Goal: Communication & Community: Answer question/provide support

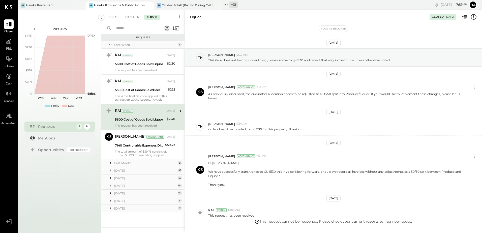
scroll to position [15, 0]
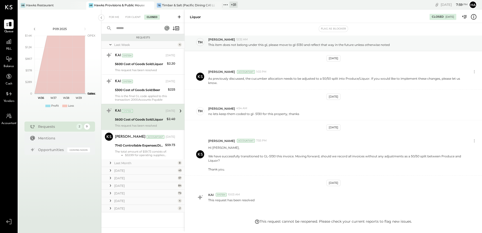
click at [236, 6] on div "+ 31" at bounding box center [233, 5] width 8 height 6
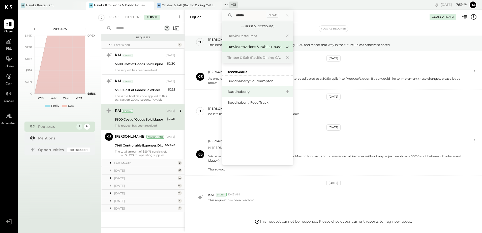
type input "******"
click at [248, 92] on div "Buddhaberry" at bounding box center [254, 91] width 54 height 5
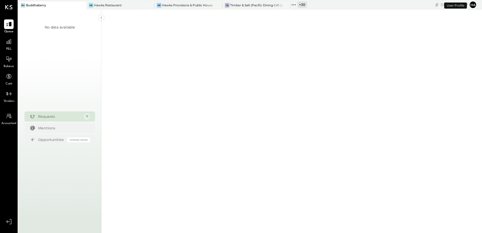
click at [305, 6] on div "+ 30" at bounding box center [302, 5] width 9 height 6
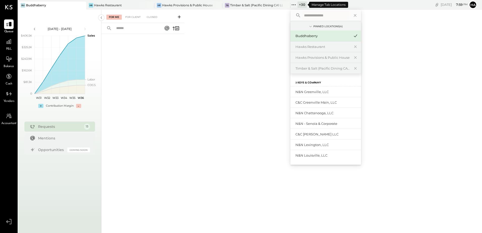
type input "*"
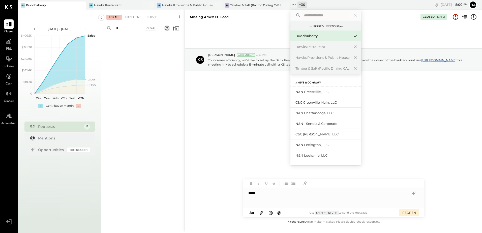
click at [315, 15] on input "text" at bounding box center [325, 15] width 47 height 9
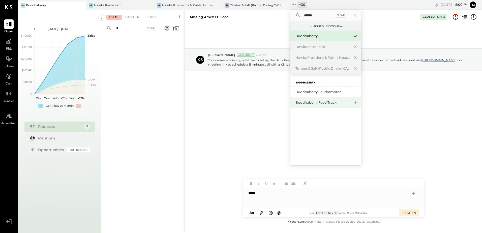
type input "******"
click at [316, 100] on div "Buddhaberry Food Truck" at bounding box center [326, 102] width 71 height 11
click at [316, 102] on div "Buddhaberry Food Truck" at bounding box center [323, 102] width 54 height 5
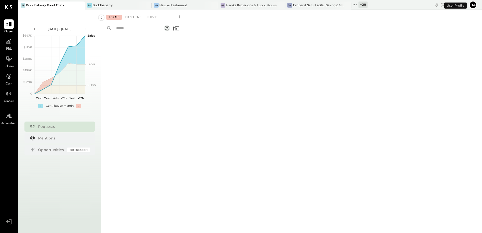
click at [361, 4] on div "+ 29" at bounding box center [363, 5] width 9 height 6
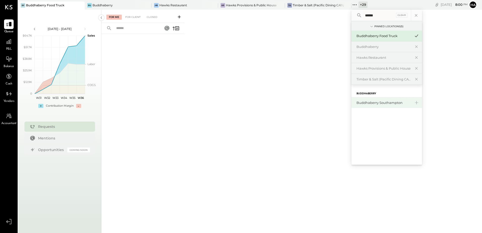
type input "******"
click at [376, 104] on div "Buddhaberry Southampton" at bounding box center [384, 102] width 54 height 5
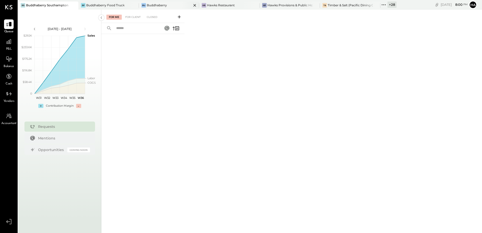
click at [163, 5] on div "Buddhaberry" at bounding box center [157, 5] width 20 height 4
click at [138, 17] on div "For Client" at bounding box center [133, 17] width 20 height 5
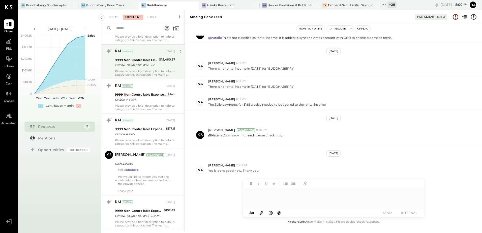
scroll to position [101, 0]
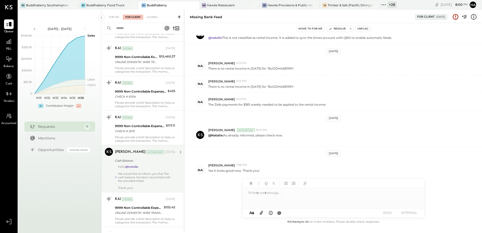
click at [152, 172] on div "We would like to inform you that The cash balance has been reconciled with the …" at bounding box center [146, 177] width 57 height 11
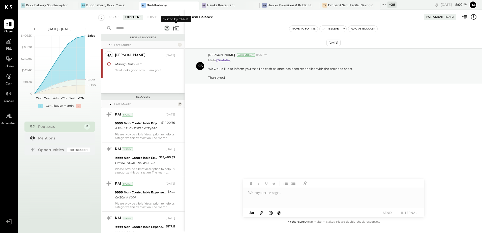
click at [175, 29] on icon at bounding box center [175, 28] width 7 height 7
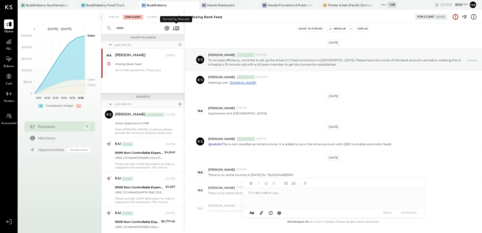
scroll to position [106, 0]
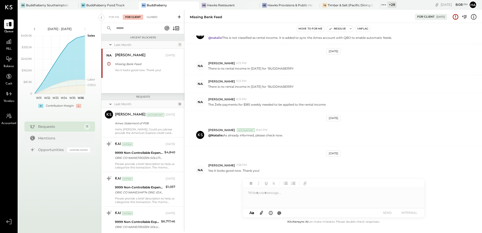
click at [151, 17] on div "Closed" at bounding box center [152, 17] width 16 height 5
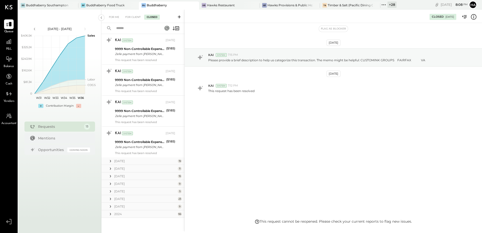
scroll to position [726, 0]
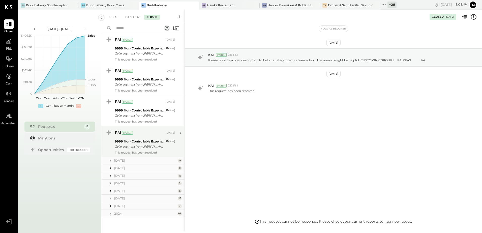
click at [143, 138] on div "9999 Non-Controllable Expenses:Other Income and Expenses:To Be Classified P&L Z…" at bounding box center [140, 143] width 50 height 11
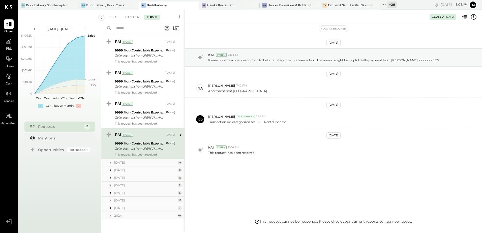
scroll to position [726, 0]
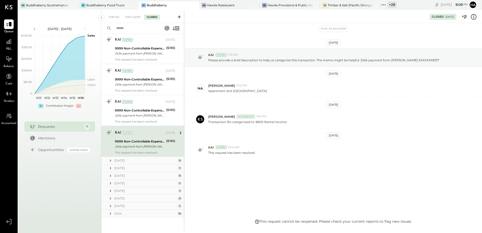
click at [114, 161] on div "[DATE]" at bounding box center [145, 160] width 62 height 4
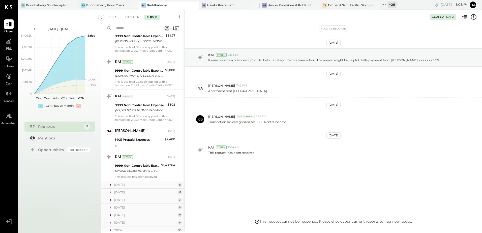
scroll to position [1328, 0]
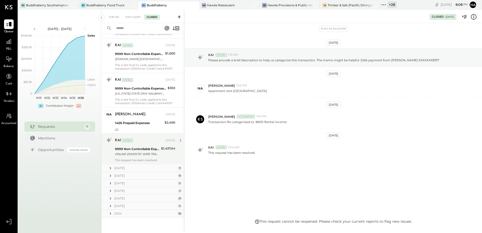
click at [152, 144] on div "KAI System [DATE]" at bounding box center [145, 140] width 60 height 7
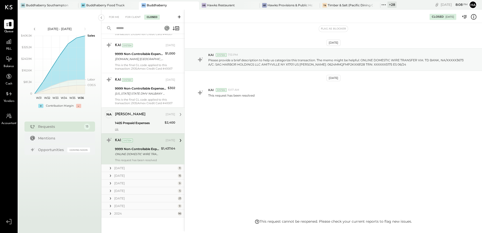
click at [152, 118] on div "[PERSON_NAME] [DATE]" at bounding box center [145, 114] width 60 height 7
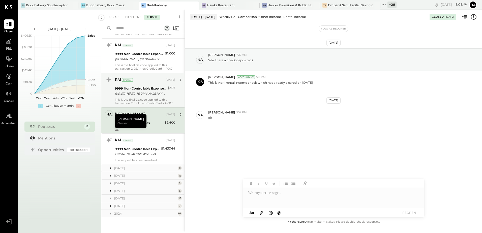
click at [143, 91] on div "[US_STATE] STATE DMV NALBANY NY" at bounding box center [140, 93] width 51 height 5
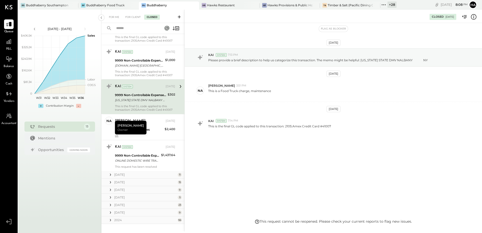
scroll to position [1328, 0]
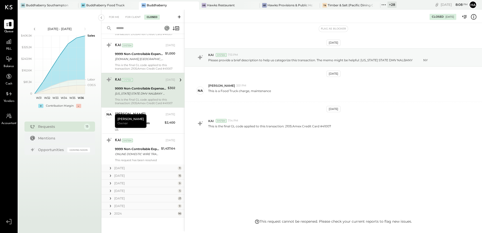
click at [122, 167] on div "[DATE]" at bounding box center [145, 168] width 62 height 4
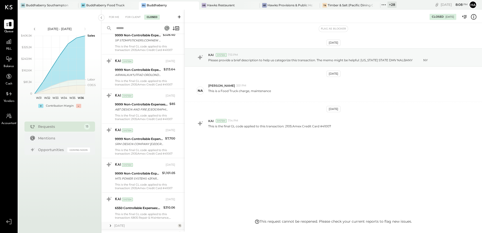
scroll to position [1699, 0]
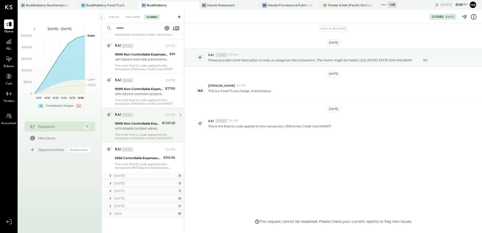
click at [149, 125] on div "9999 Non-Controllable Expenses:Other Income and Expenses:To Be Classified P&L" at bounding box center [138, 123] width 46 height 5
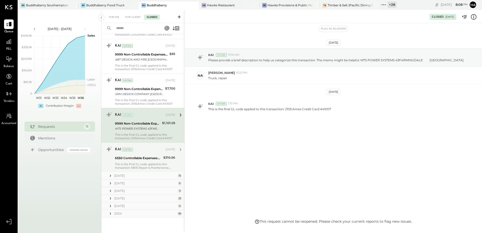
click at [148, 157] on div "6550 Controllable Expenses:General & Administrative Expenses:Dues and Subscript…" at bounding box center [138, 158] width 47 height 5
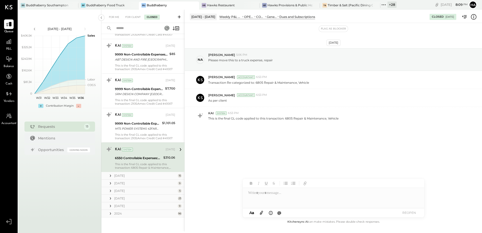
click at [117, 177] on div "[DATE]" at bounding box center [145, 176] width 62 height 4
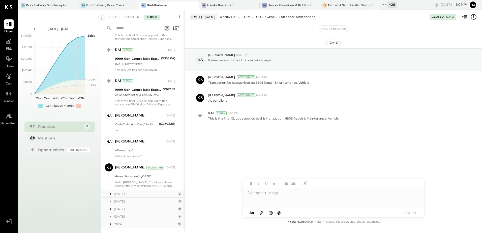
scroll to position [2178, 0]
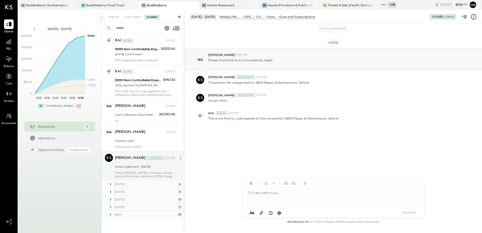
click at [137, 167] on div "Amex Statement - [DATE]" at bounding box center [144, 166] width 59 height 5
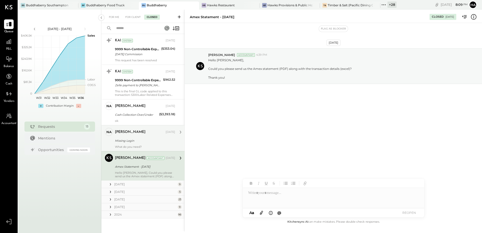
click at [148, 134] on div "[PERSON_NAME]" at bounding box center [140, 132] width 50 height 5
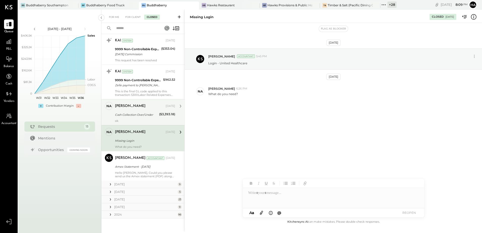
click at [139, 112] on div "Cash Collection Over/Under" at bounding box center [136, 115] width 43 height 6
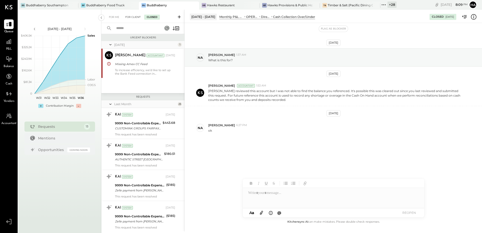
click at [134, 17] on div "For Client" at bounding box center [133, 17] width 20 height 5
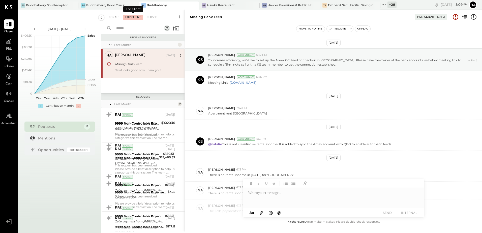
scroll to position [106, 0]
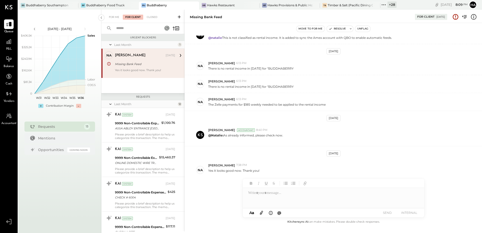
click at [153, 65] on div "Missing Bank Feed" at bounding box center [144, 64] width 59 height 5
click at [174, 28] on icon at bounding box center [174, 29] width 2 height 4
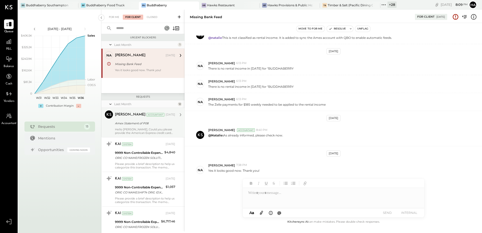
click at [141, 126] on div "Amex Statement of P08" at bounding box center [144, 123] width 59 height 6
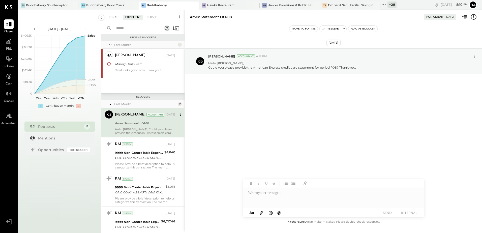
click at [360, 28] on button "Flag as Blocker" at bounding box center [363, 29] width 29 height 6
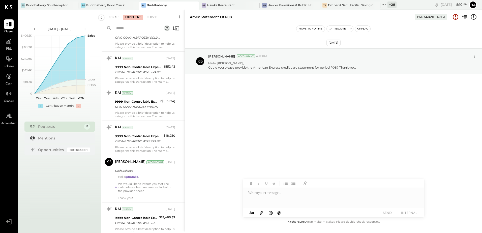
scroll to position [202, 0]
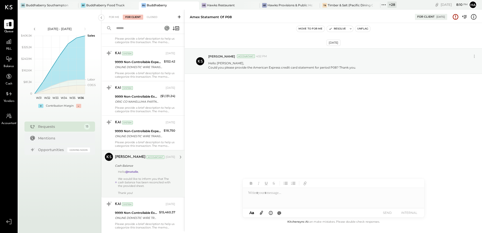
click at [144, 169] on div "Cash Balance" at bounding box center [144, 166] width 59 height 6
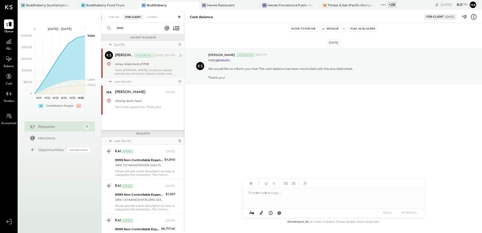
click at [155, 65] on div "Amex Statement of P08" at bounding box center [144, 64] width 59 height 5
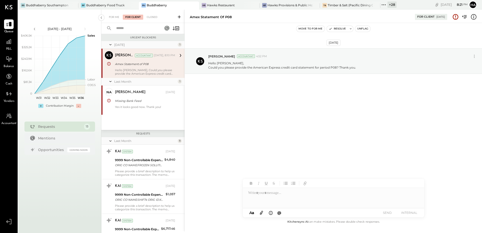
click at [180, 16] on icon at bounding box center [179, 16] width 5 height 5
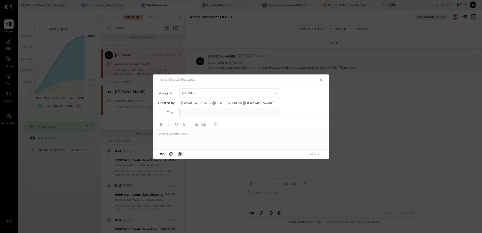
click at [193, 112] on input "text" at bounding box center [229, 112] width 101 height 9
type input "**********"
click at [187, 137] on div at bounding box center [241, 139] width 177 height 20
type input "***"
click at [194, 126] on span "[PERSON_NAME]" at bounding box center [202, 128] width 40 height 5
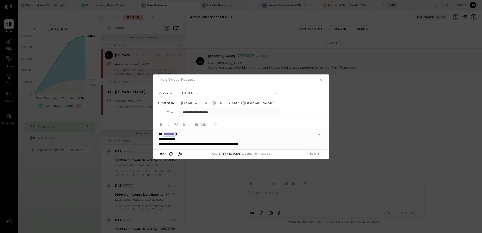
click at [228, 113] on input "**********" at bounding box center [229, 112] width 101 height 9
type input "**********"
click at [315, 153] on button "SEND" at bounding box center [314, 153] width 20 height 7
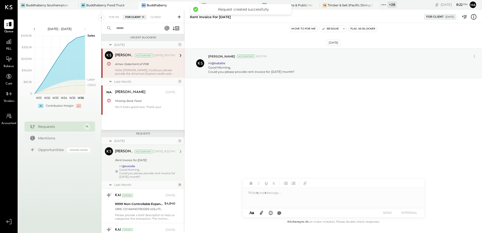
click at [151, 169] on div "Good Morning," at bounding box center [147, 170] width 56 height 4
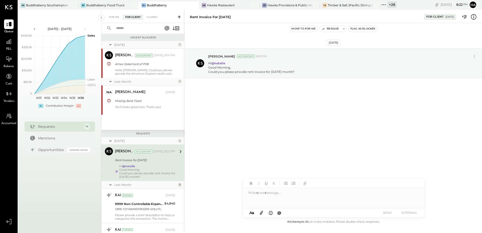
click at [112, 20] on div "For Me For Client Closed" at bounding box center [142, 16] width 83 height 13
click at [113, 17] on div "For Me" at bounding box center [113, 17] width 15 height 5
